Goal: Find specific page/section: Find specific page/section

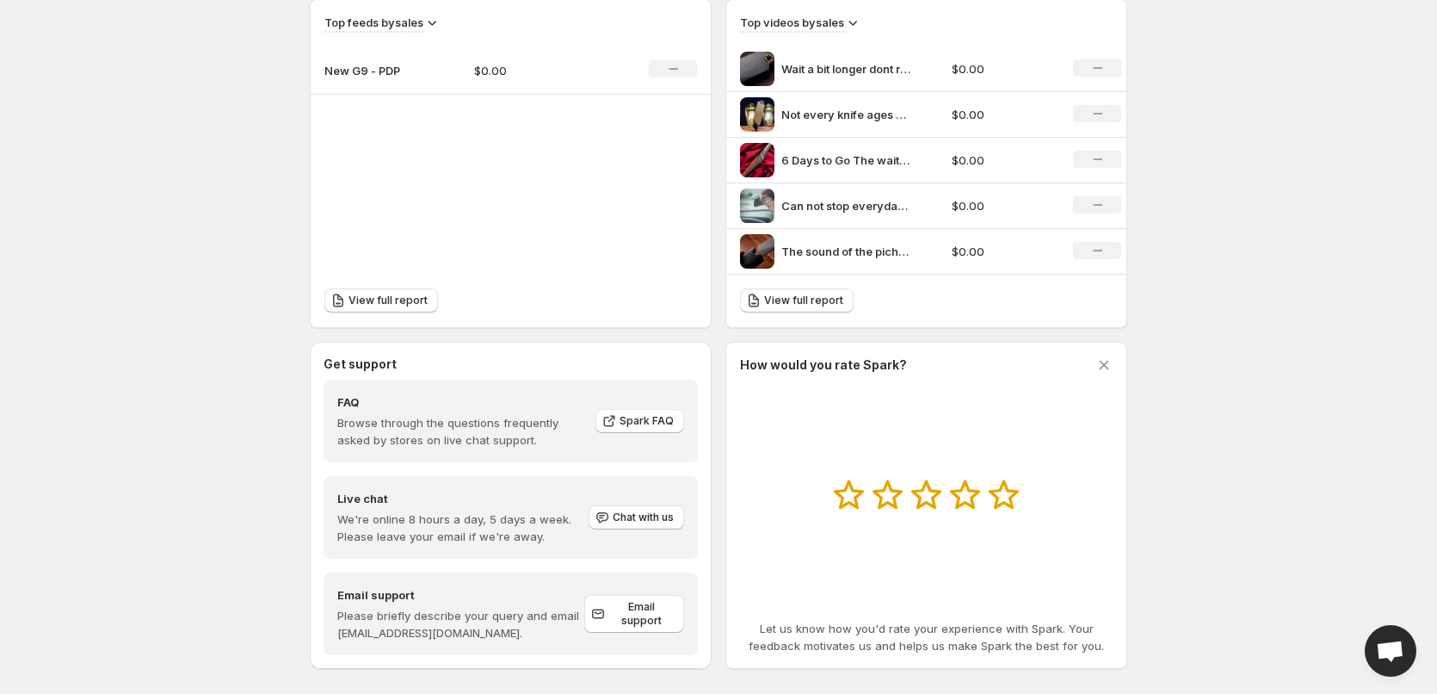
scroll to position [625, 0]
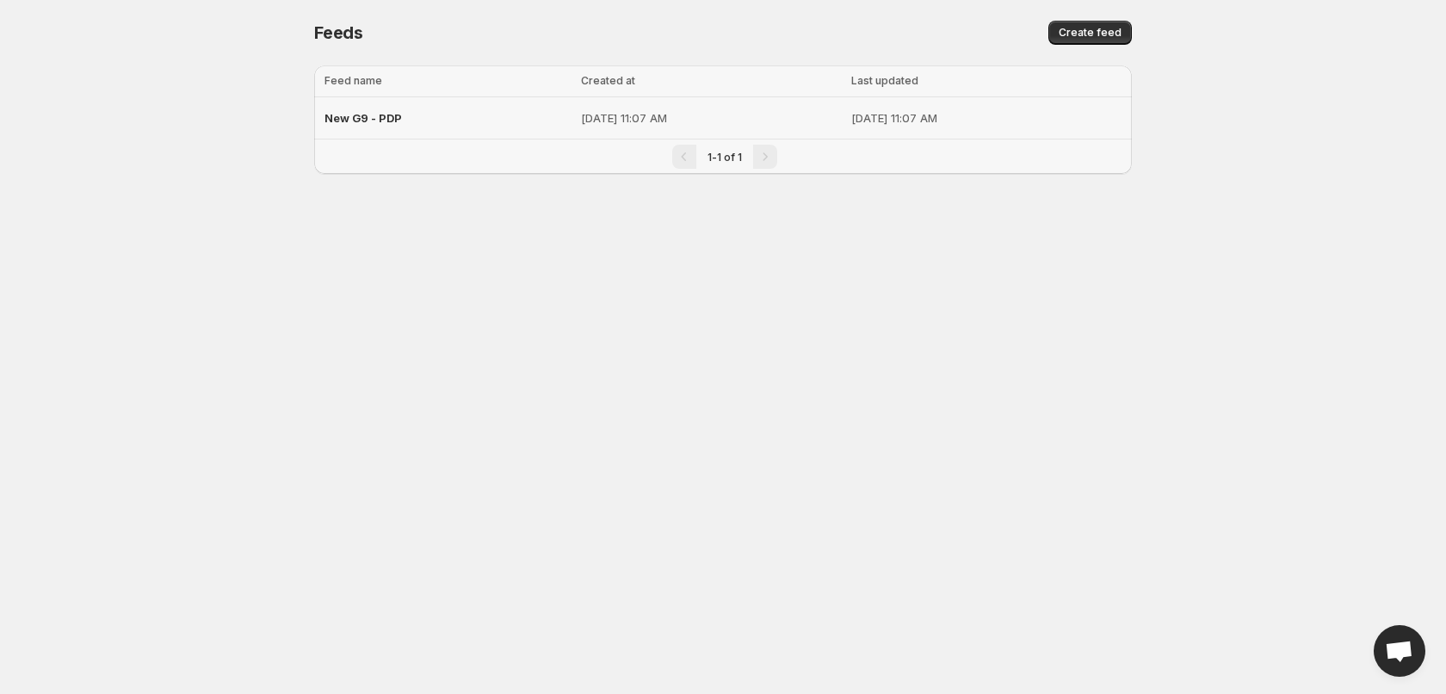
click at [378, 126] on div "New G9 - PDP" at bounding box center [447, 117] width 246 height 31
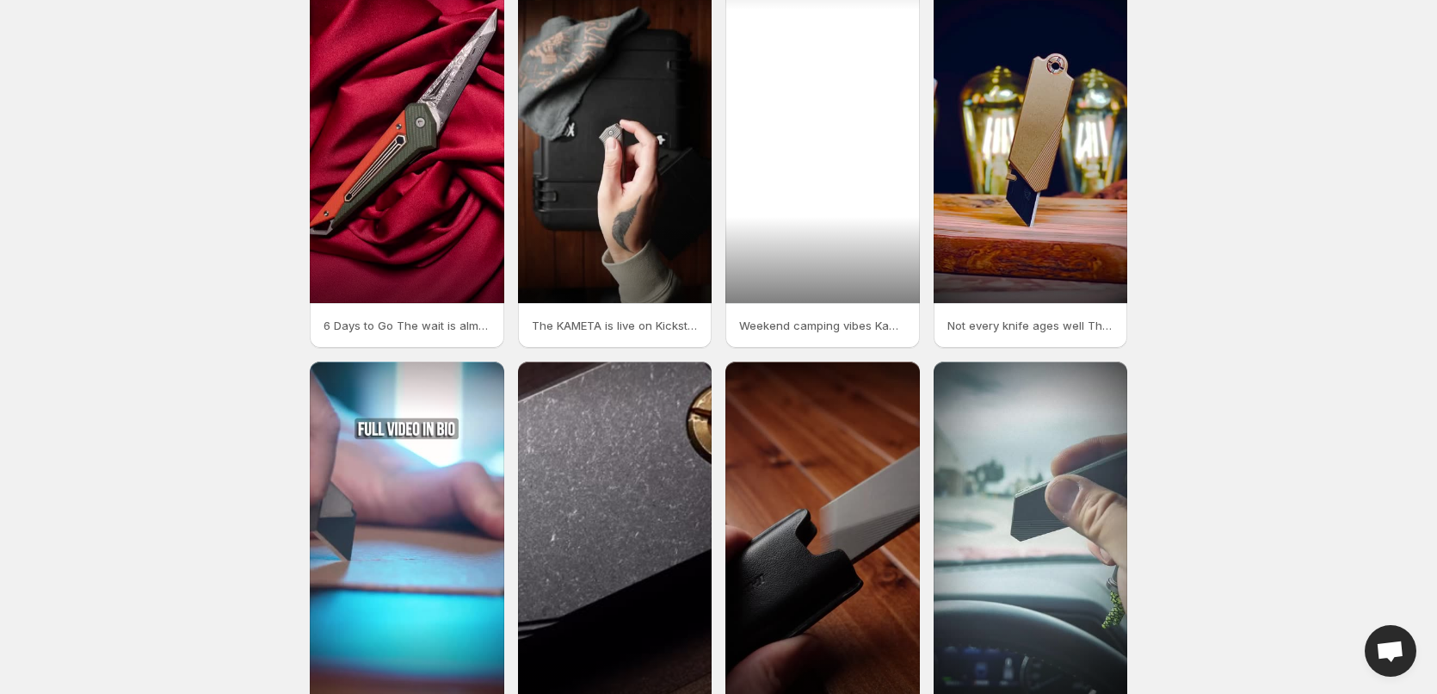
scroll to position [244, 0]
